Goal: Task Accomplishment & Management: Use online tool/utility

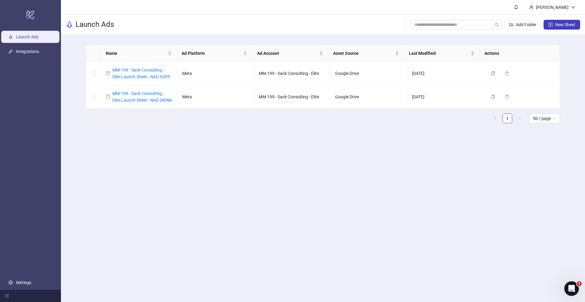
click at [217, 193] on main "[PERSON_NAME] Launch Ads Add Folder New Sheet Name Ad Platform Ad Account Asset…" at bounding box center [323, 151] width 524 height 302
click at [290, 201] on main "[PERSON_NAME] Launch Ads Add Folder New Sheet Name Ad Platform Ad Account Asset…" at bounding box center [323, 151] width 524 height 302
click at [157, 78] on link "MM-199 - Sack Consulting - Elite Launch Sheet - NAD SUPP" at bounding box center [141, 74] width 58 height 12
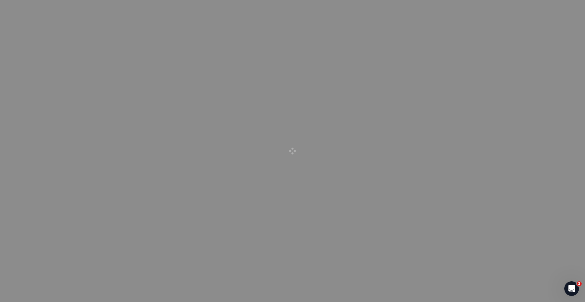
click at [157, 78] on div at bounding box center [292, 151] width 585 height 302
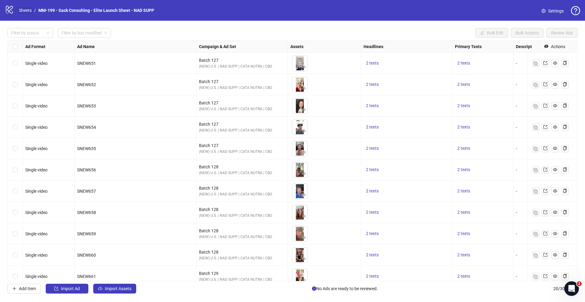
click at [28, 11] on link "Sheets" at bounding box center [25, 10] width 15 height 7
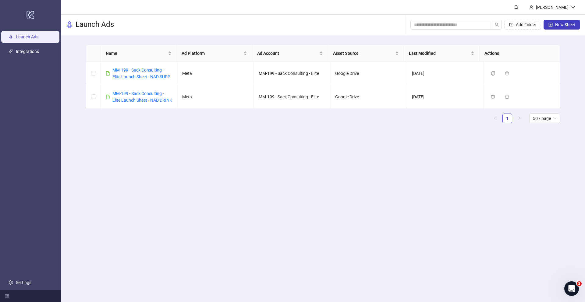
click at [179, 138] on main "Name Ad Platform Ad Account Asset Source Last Modified Actions MM-199 - Sack Co…" at bounding box center [323, 86] width 484 height 103
click at [384, 3] on div "[PERSON_NAME]" at bounding box center [553, 7] width 56 height 14
click at [384, 7] on header "[PERSON_NAME]" at bounding box center [323, 7] width 524 height 15
click at [152, 75] on link "MM-199 - Sack Consulting - Elite Launch Sheet - NAD SUPP" at bounding box center [141, 74] width 58 height 12
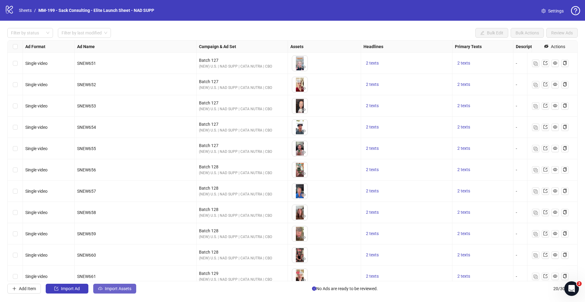
click at [124, 231] on span "Import Assets" at bounding box center [118, 289] width 27 height 5
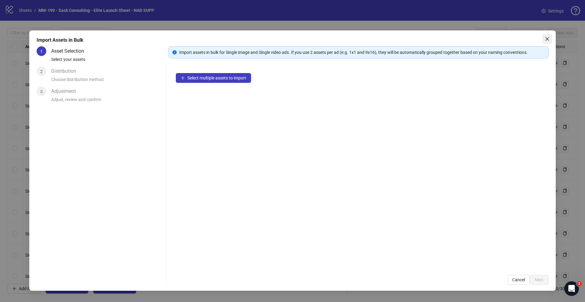
click at [384, 37] on icon "close" at bounding box center [547, 39] width 5 height 5
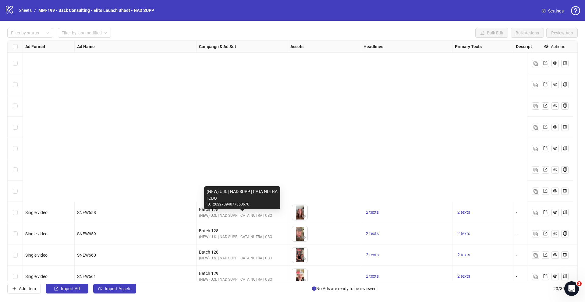
scroll to position [203, 0]
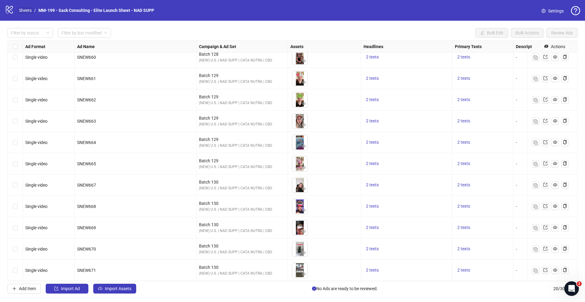
click at [27, 8] on link "Sheets" at bounding box center [25, 10] width 15 height 7
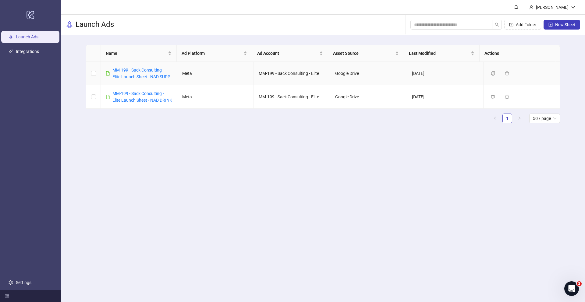
click at [142, 79] on div "MM-199 - Sack Consulting - Elite Launch Sheet - NAD SUPP" at bounding box center [142, 73] width 60 height 13
click at [144, 78] on link "MM-199 - Sack Consulting - Elite Launch Sheet - NAD SUPP" at bounding box center [141, 74] width 58 height 12
